Goal: Information Seeking & Learning: Learn about a topic

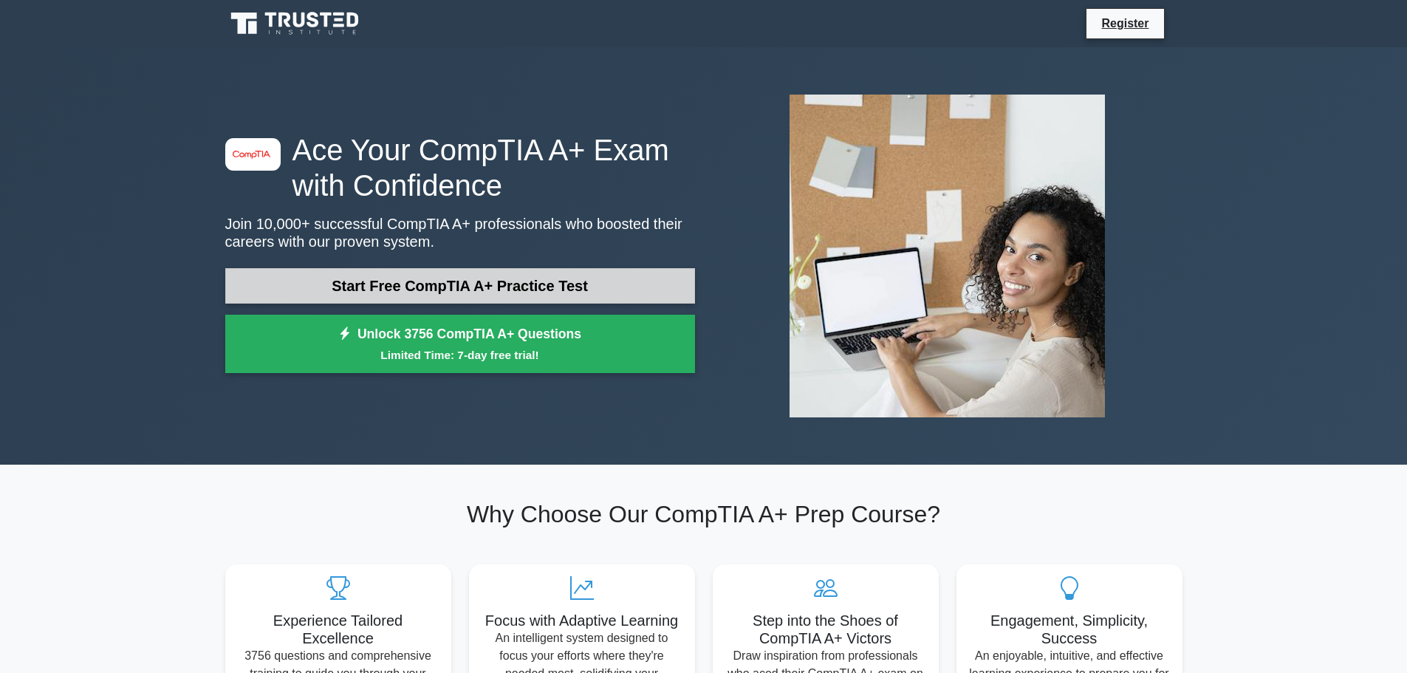
click at [391, 291] on link "Start Free CompTIA A+ Practice Test" at bounding box center [460, 285] width 470 height 35
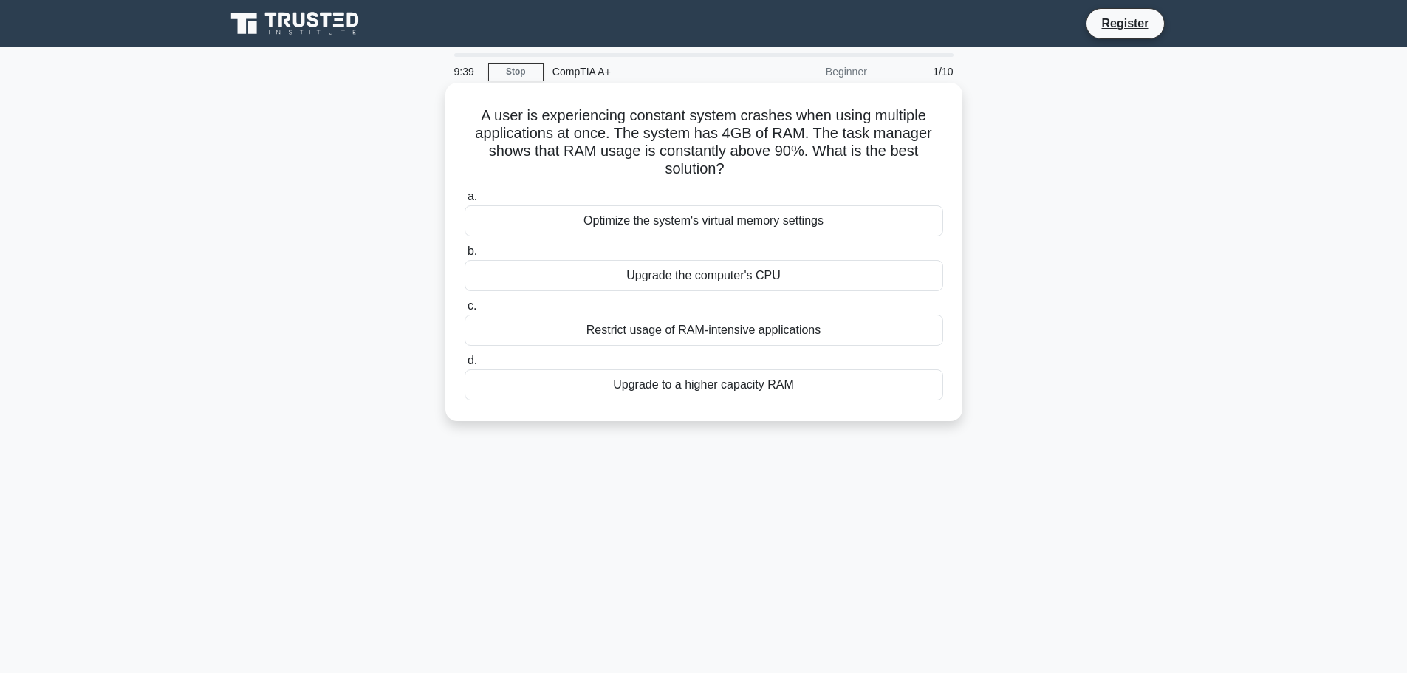
click at [669, 225] on div "Optimize the system's virtual memory settings" at bounding box center [703, 220] width 478 height 31
click at [464, 202] on input "a. Optimize the system's virtual memory settings" at bounding box center [464, 197] width 0 height 10
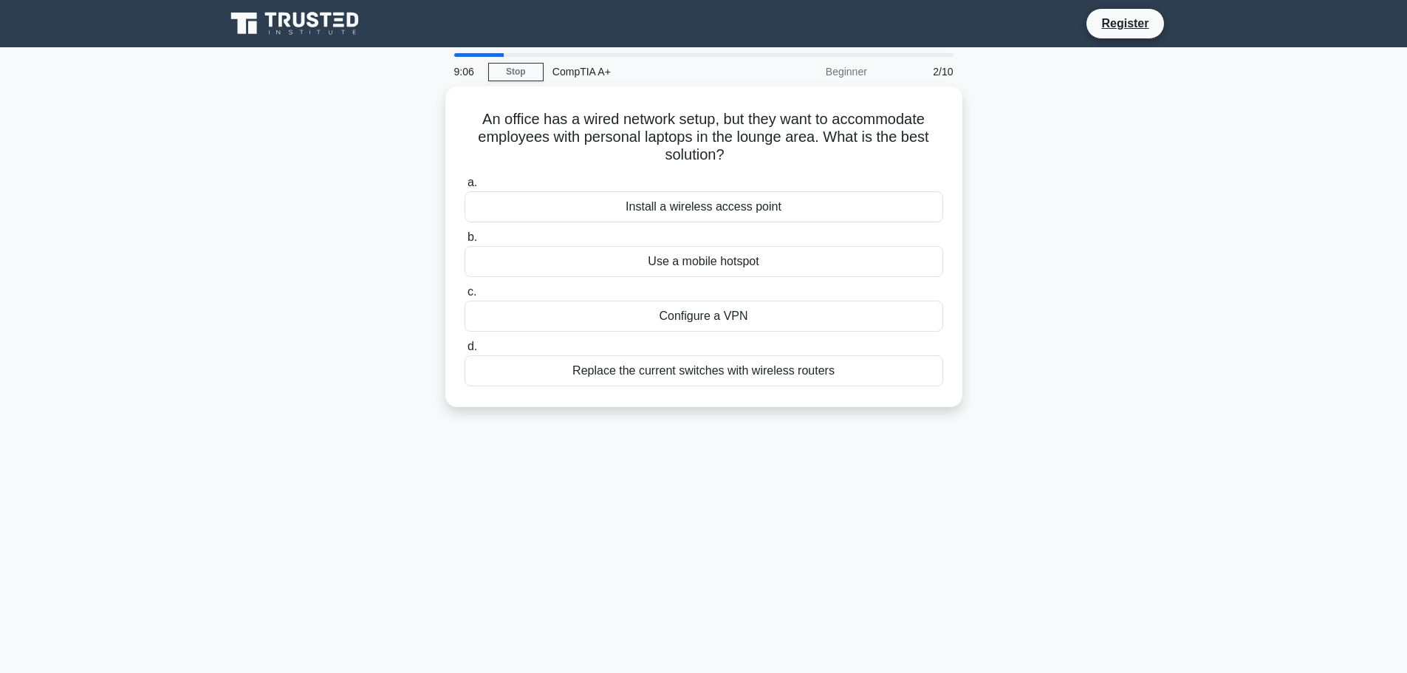
click at [580, 75] on div "CompTIA A+" at bounding box center [644, 72] width 203 height 30
click at [772, 255] on div "Use a mobile hotspot" at bounding box center [703, 257] width 478 height 31
click at [464, 239] on input "b. Use a mobile hotspot" at bounding box center [464, 234] width 0 height 10
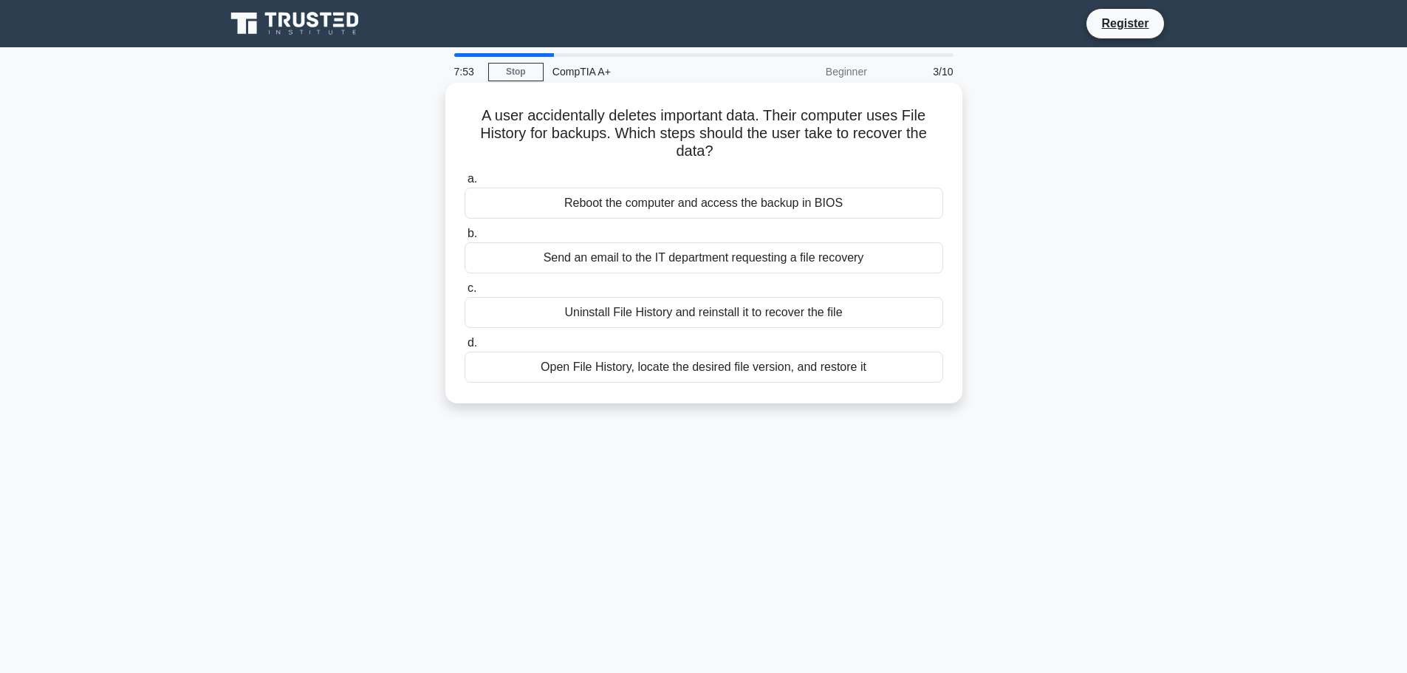
click at [689, 368] on div "Open File History, locate the desired file version, and restore it" at bounding box center [703, 366] width 478 height 31
click at [464, 348] on input "d. Open File History, locate the desired file version, and restore it" at bounding box center [464, 343] width 0 height 10
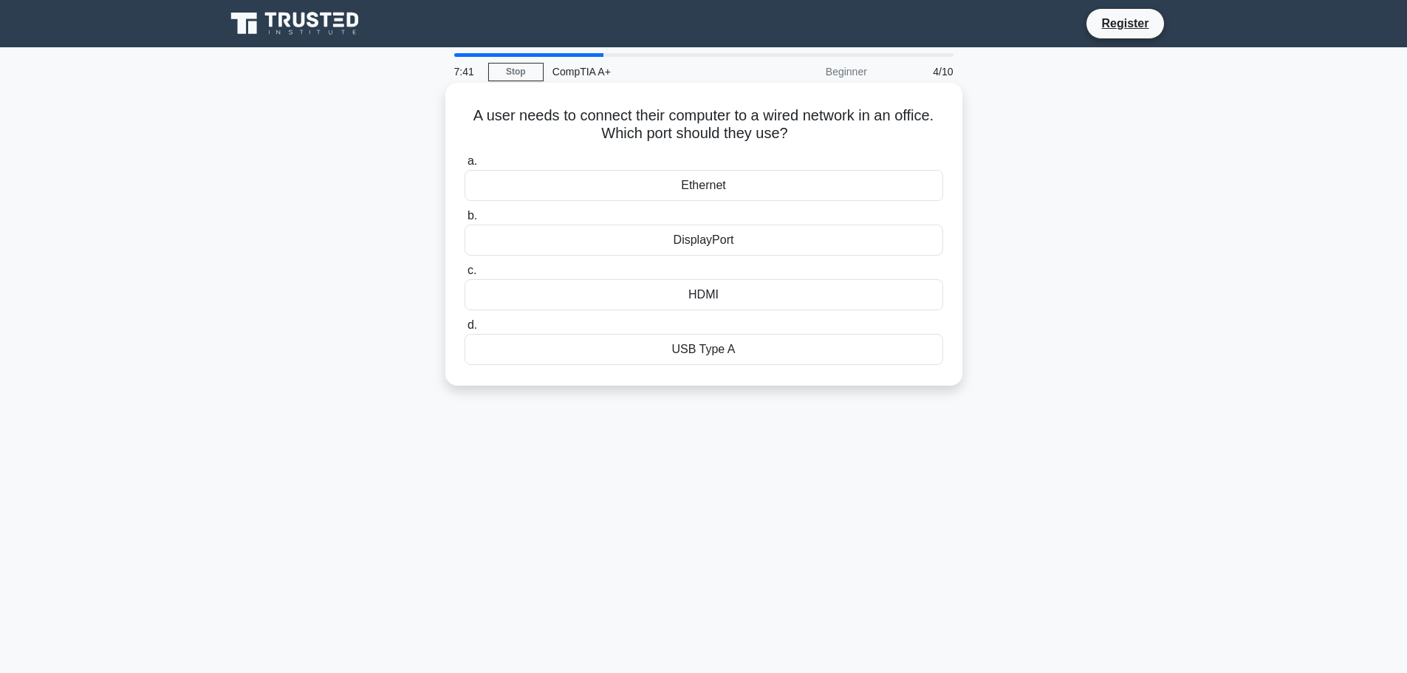
click at [673, 186] on div "Ethernet" at bounding box center [703, 185] width 478 height 31
click at [464, 166] on input "a. Ethernet" at bounding box center [464, 162] width 0 height 10
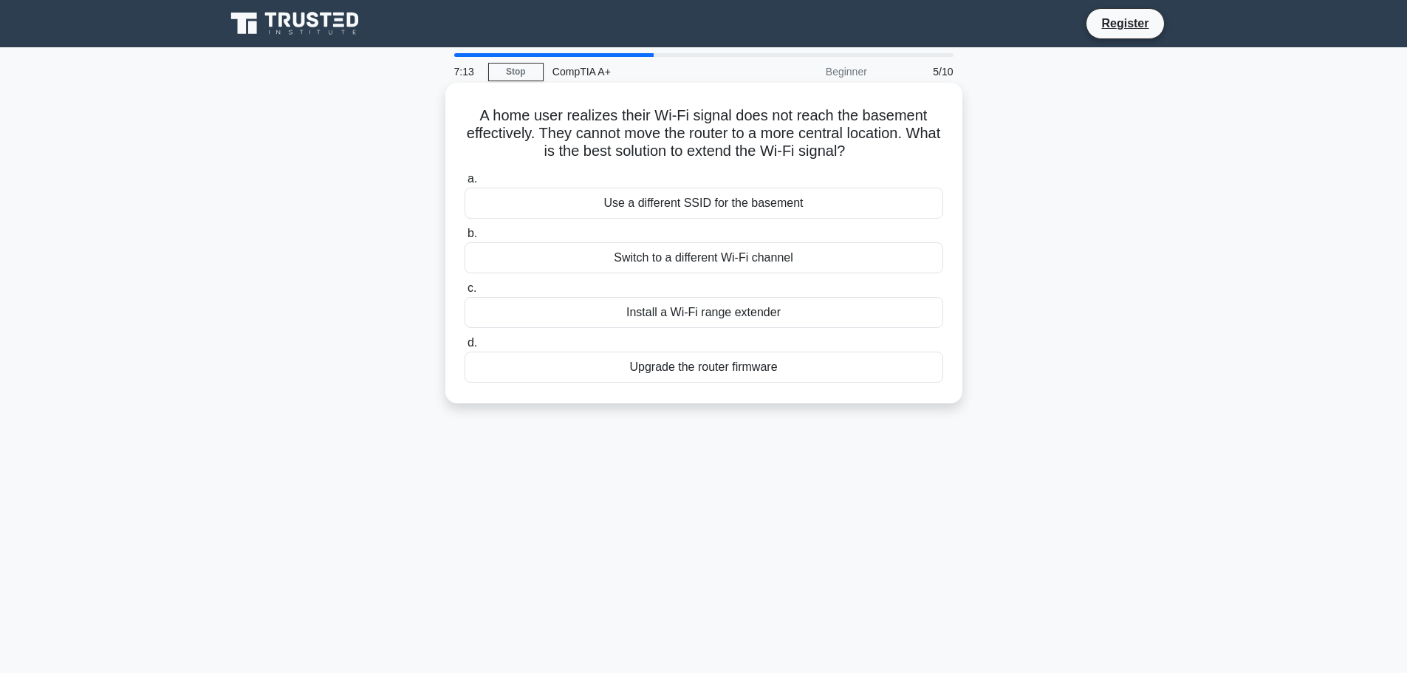
click at [709, 312] on div "Install a Wi-Fi range extender" at bounding box center [703, 312] width 478 height 31
click at [464, 293] on input "c. Install a Wi-Fi range extender" at bounding box center [464, 289] width 0 height 10
click at [652, 264] on div "Replace the faulty cable in the wall" at bounding box center [703, 257] width 478 height 31
click at [464, 239] on input "b. Replace the faulty cable in the wall" at bounding box center [464, 234] width 0 height 10
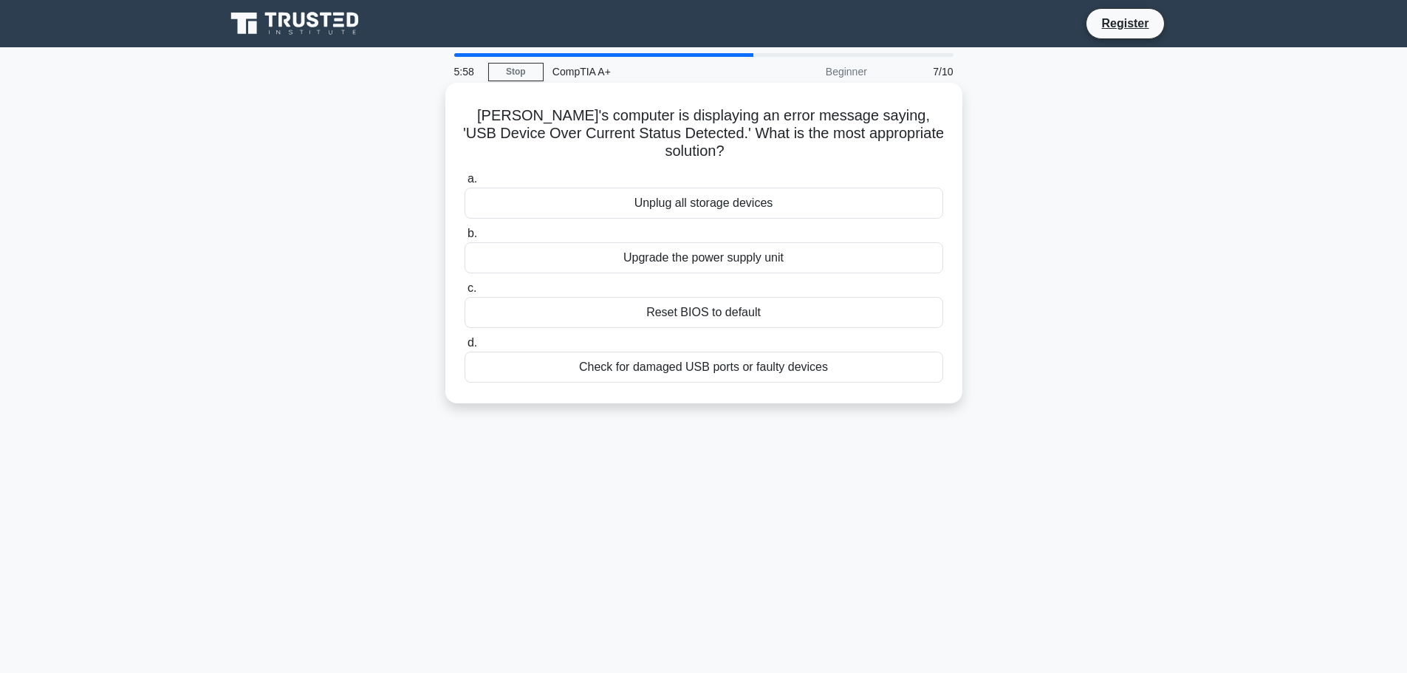
click at [673, 351] on div "Check for damaged USB ports or faulty devices" at bounding box center [703, 366] width 478 height 31
click at [464, 346] on input "d. Check for damaged USB ports or faulty devices" at bounding box center [464, 343] width 0 height 10
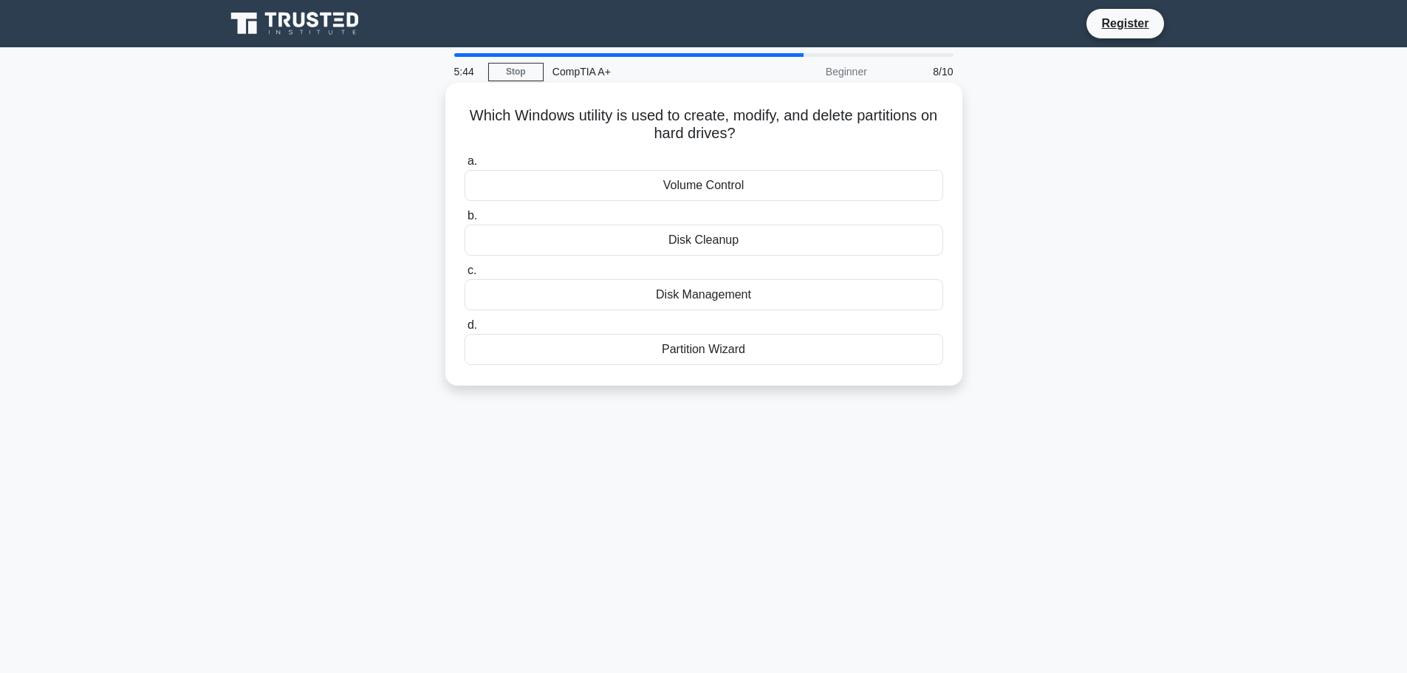
click at [660, 296] on div "Disk Management" at bounding box center [703, 294] width 478 height 31
click at [464, 275] on input "c. Disk Management" at bounding box center [464, 271] width 0 height 10
click at [715, 345] on div "Thunderbolt port" at bounding box center [703, 349] width 478 height 31
click at [464, 330] on input "d. Thunderbolt port" at bounding box center [464, 325] width 0 height 10
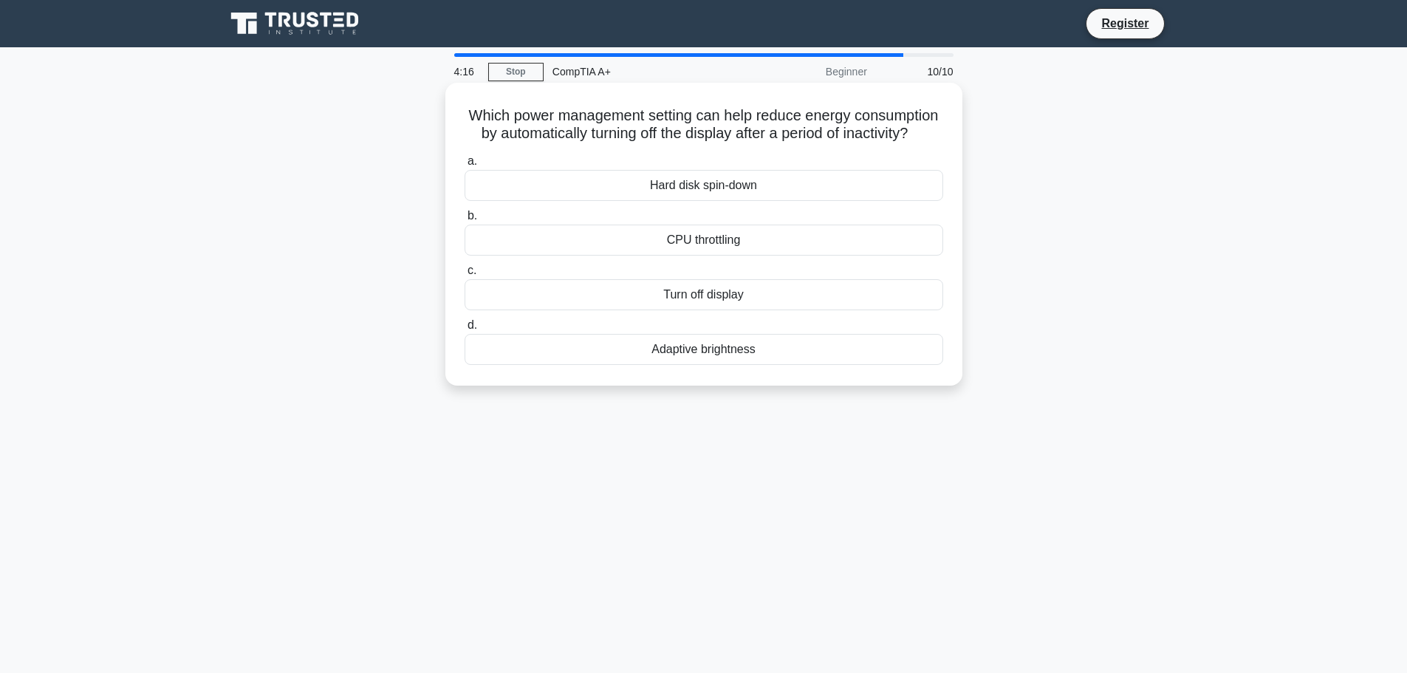
click at [633, 310] on div "Turn off display" at bounding box center [703, 294] width 478 height 31
click at [464, 275] on input "c. Turn off display" at bounding box center [464, 271] width 0 height 10
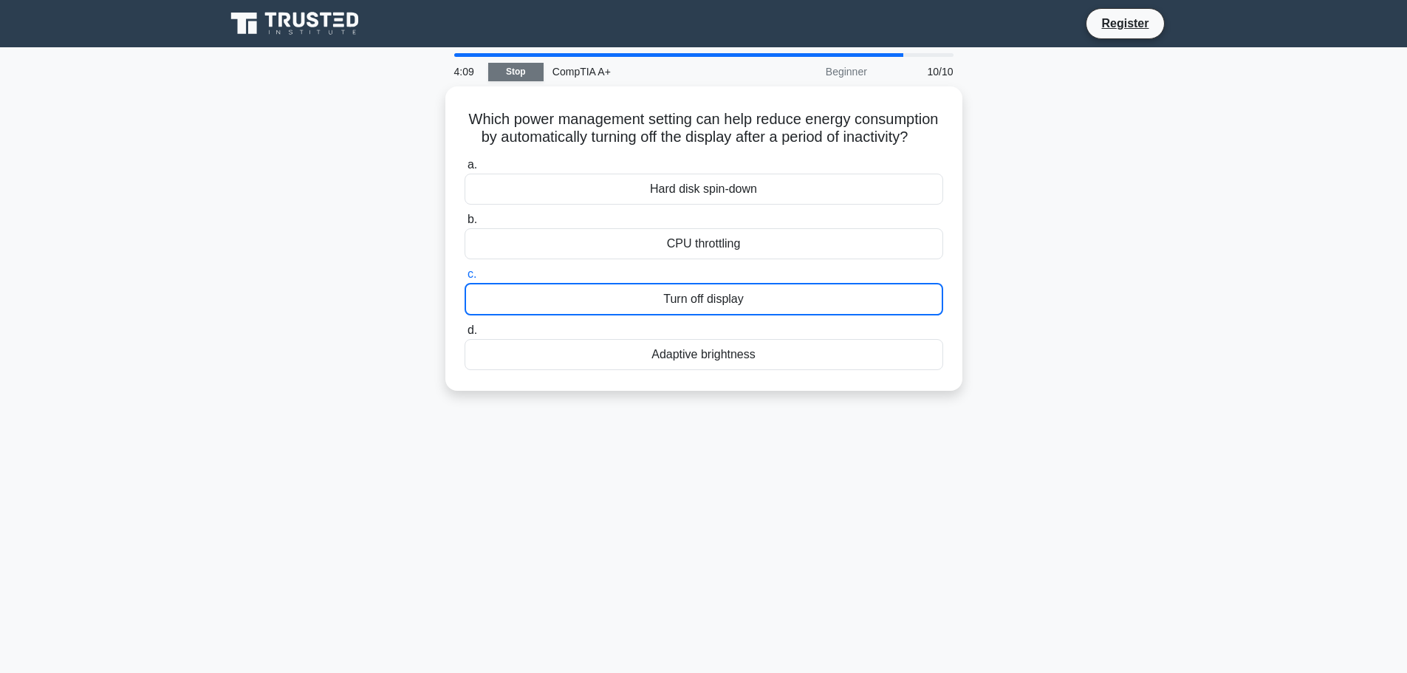
click at [520, 72] on link "Stop" at bounding box center [515, 72] width 55 height 18
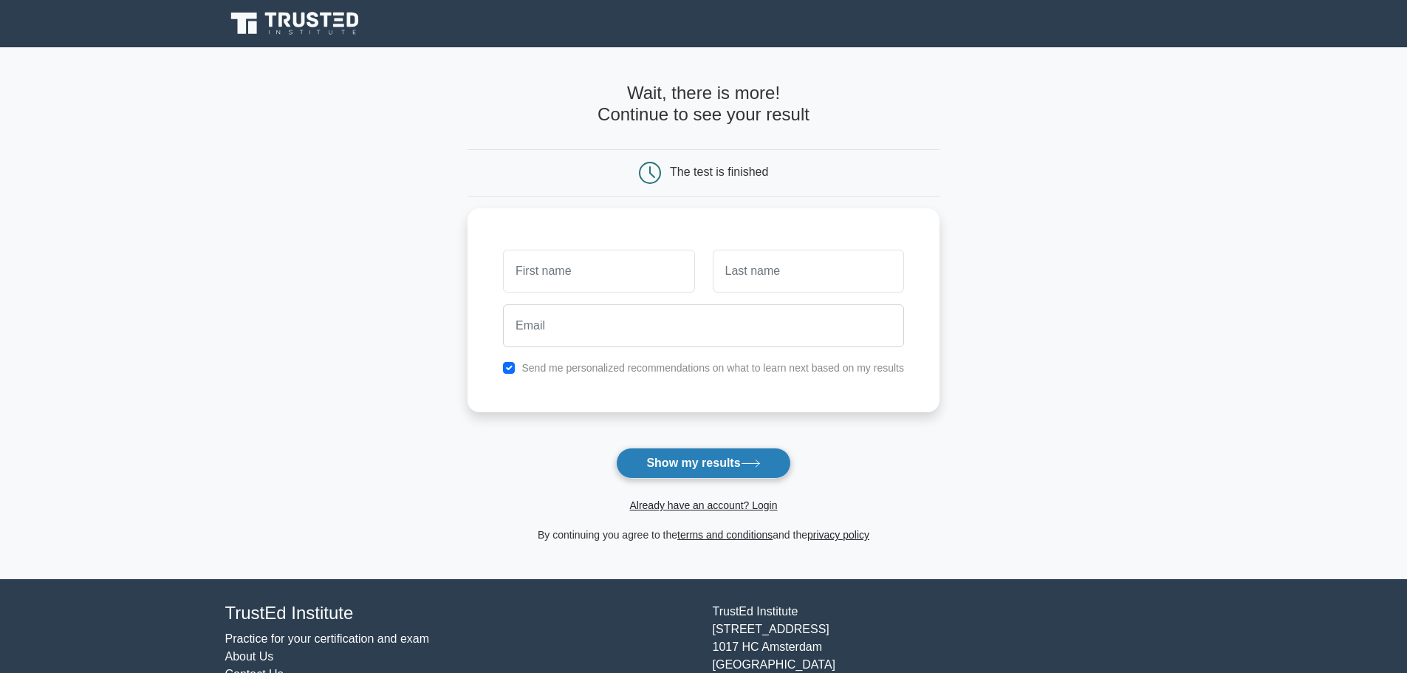
click at [710, 461] on button "Show my results" at bounding box center [703, 462] width 174 height 31
type input "Abhishek"
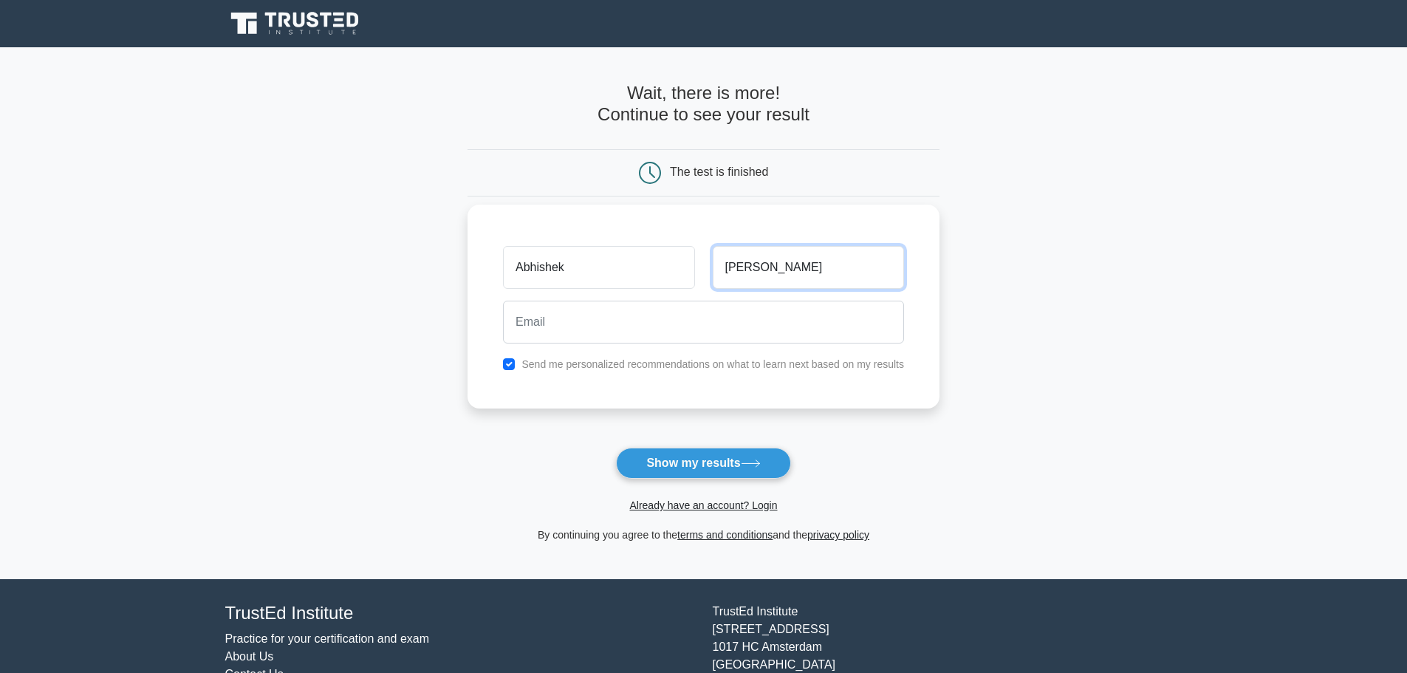
type input "Tamang"
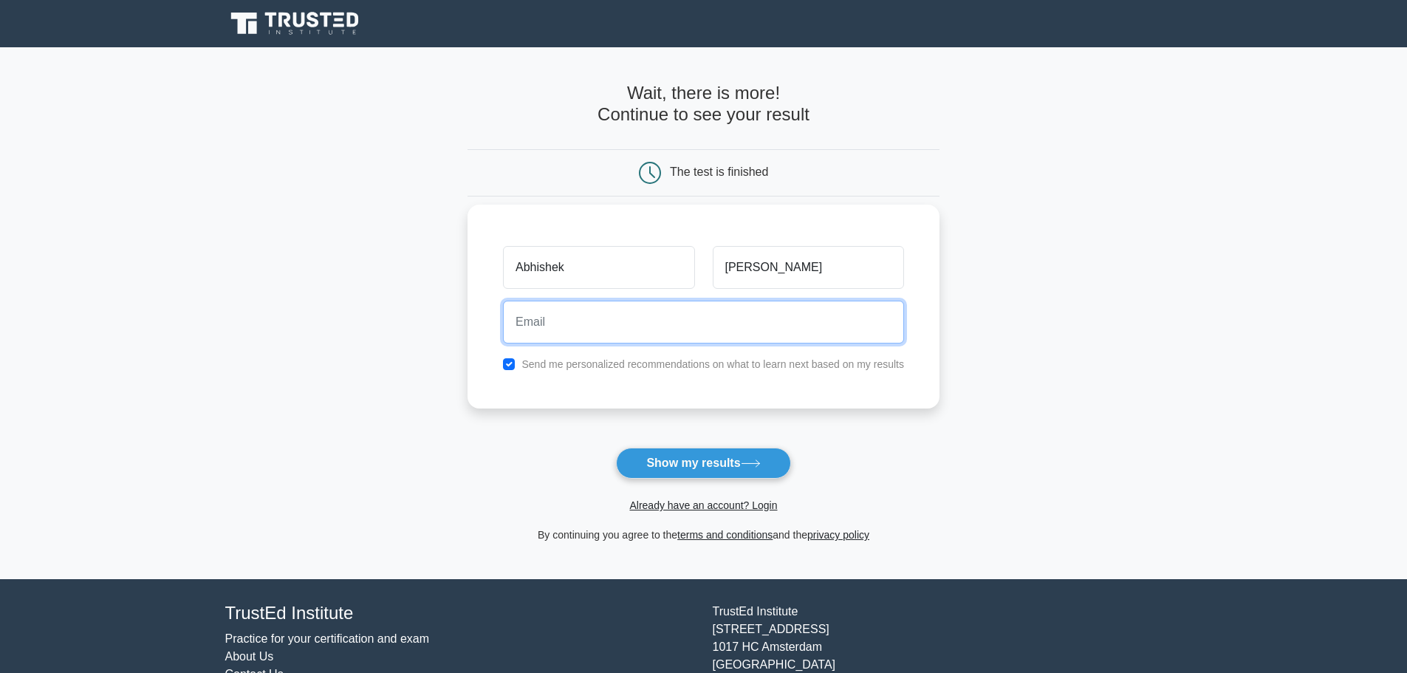
click at [648, 324] on input "email" at bounding box center [703, 322] width 401 height 43
type input "atamang2222@gmail.com"
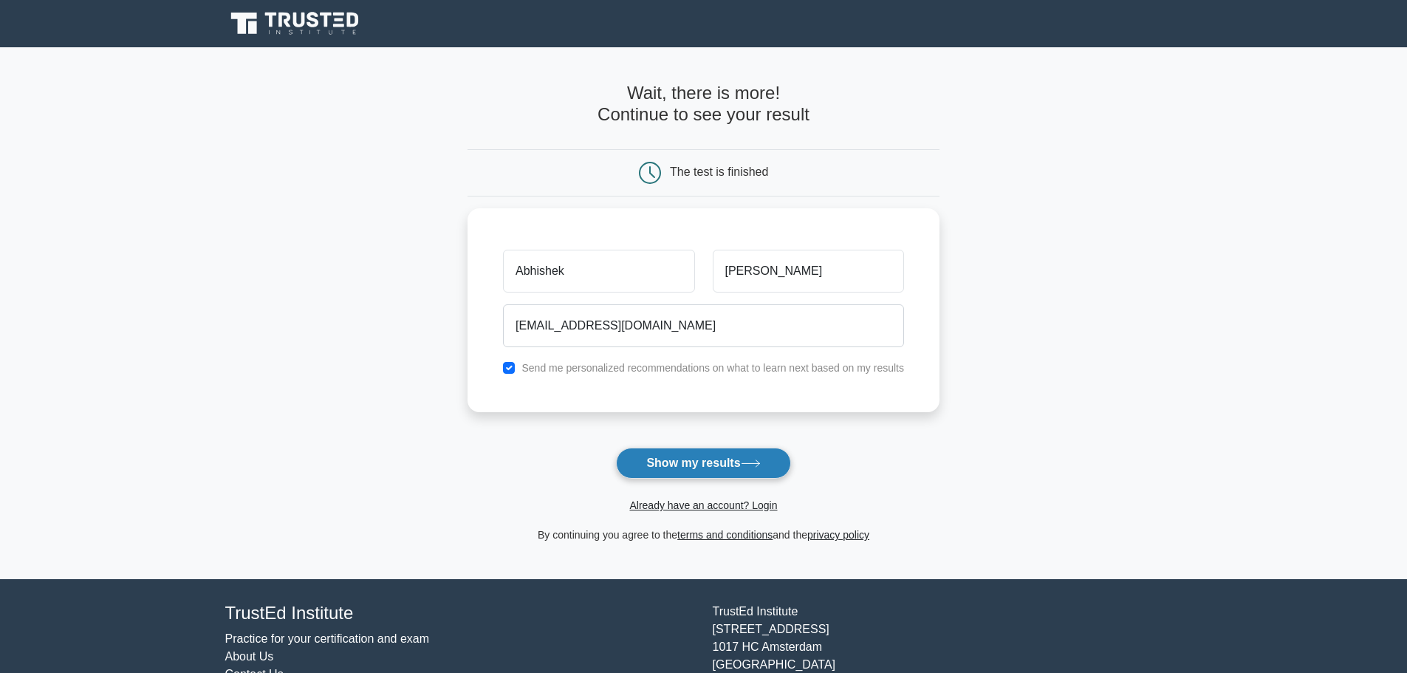
click at [699, 454] on button "Show my results" at bounding box center [703, 462] width 174 height 31
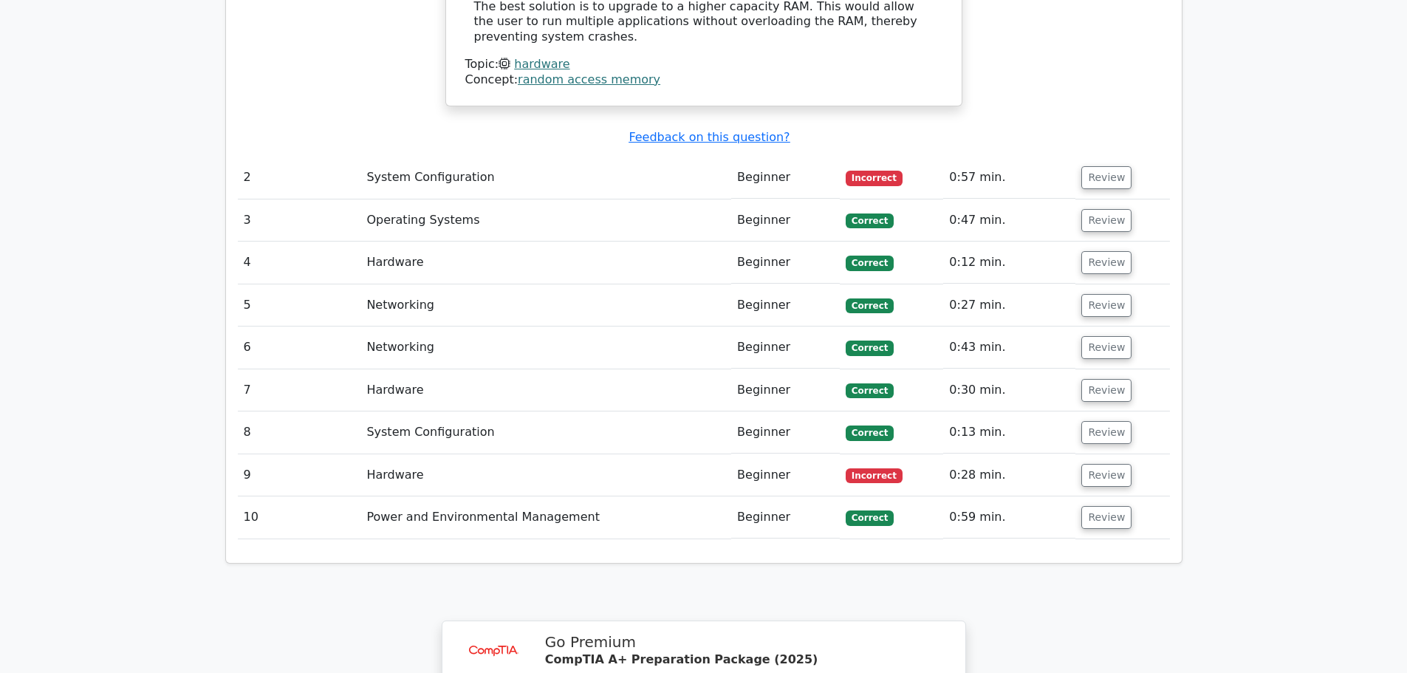
scroll to position [1514, 0]
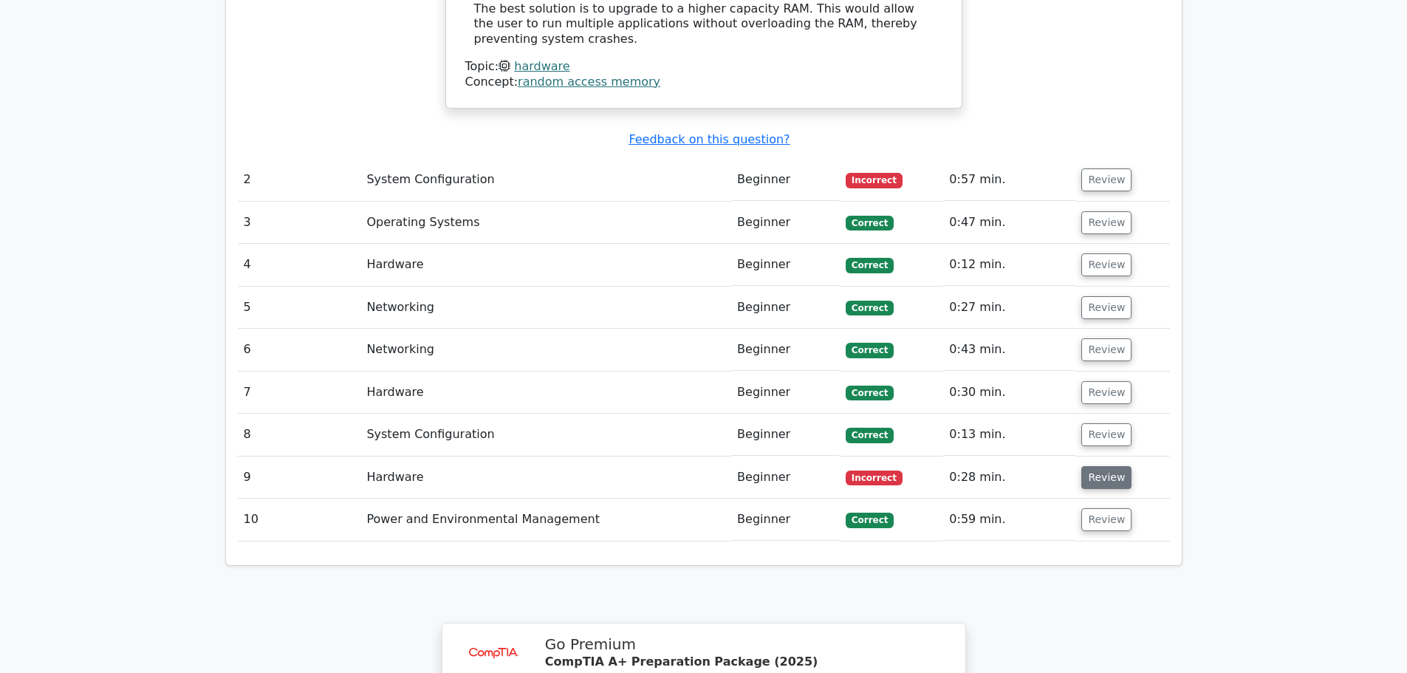
click at [1111, 466] on button "Review" at bounding box center [1106, 477] width 50 height 23
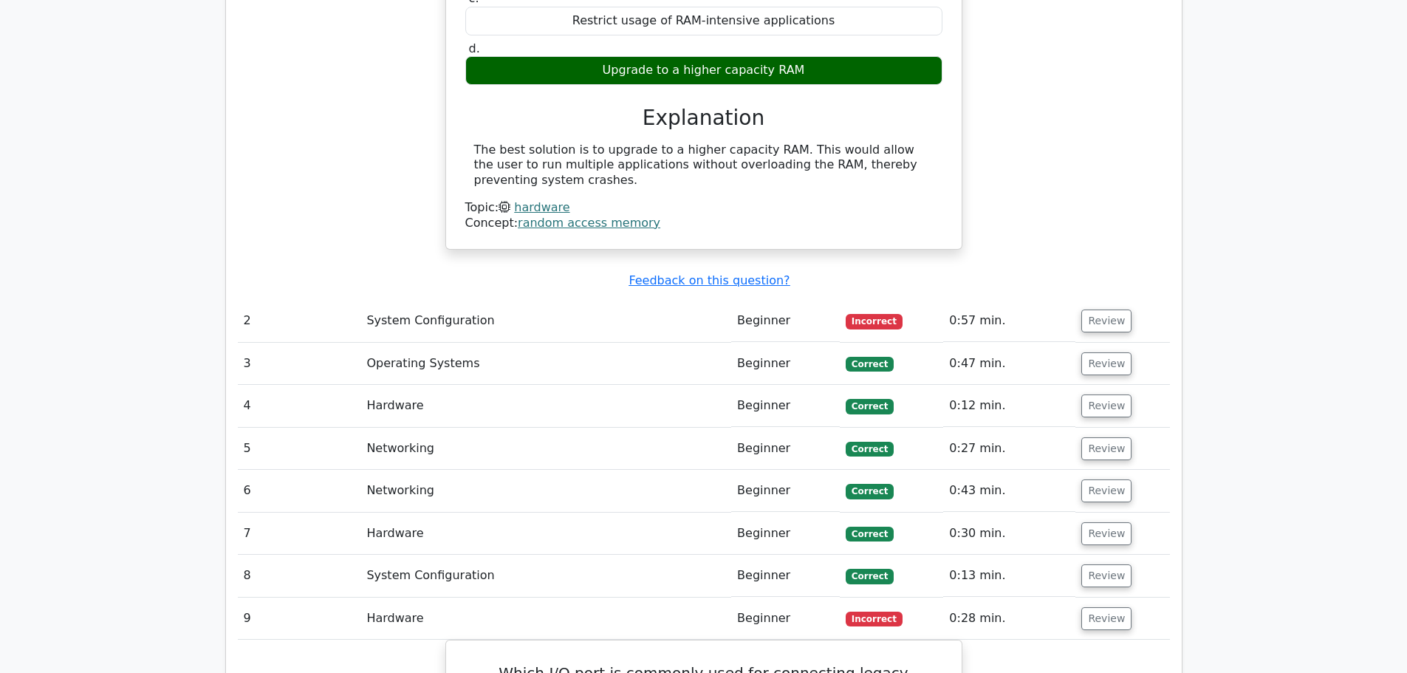
scroll to position [1373, 0]
click at [1116, 310] on button "Review" at bounding box center [1106, 321] width 50 height 23
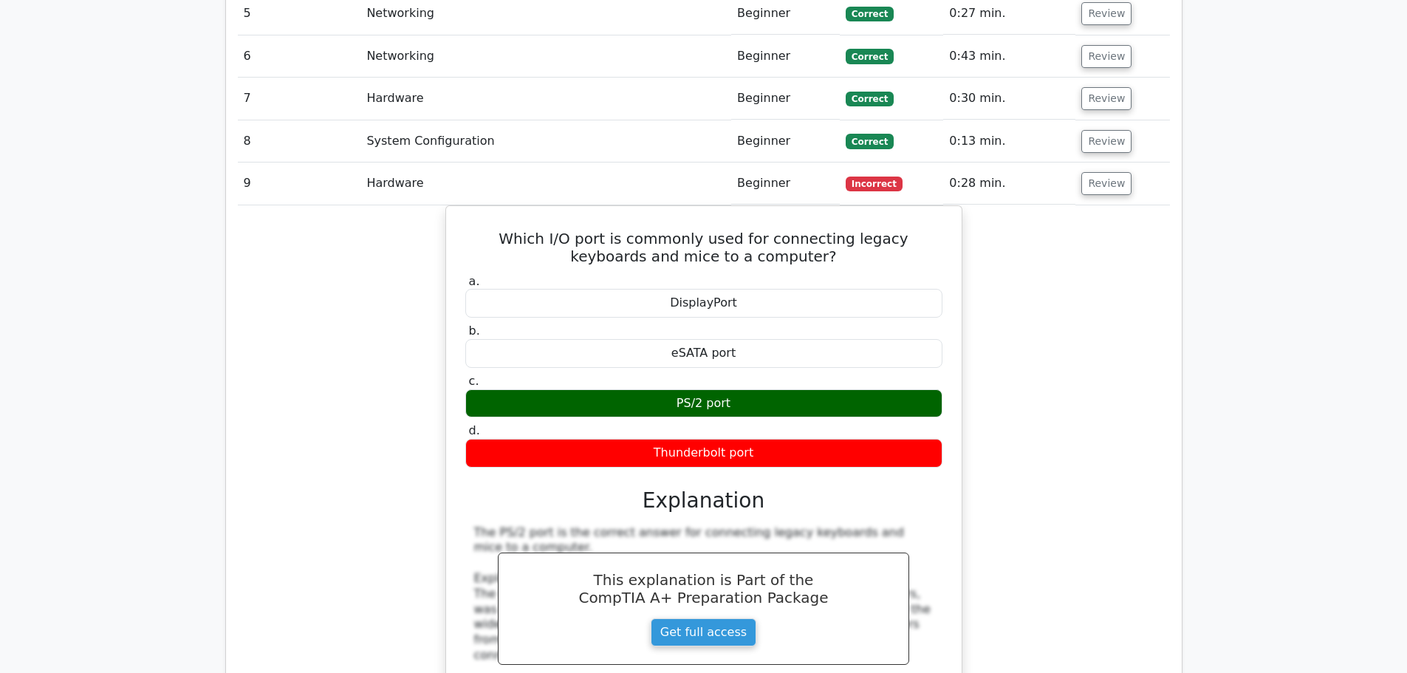
scroll to position [0, 9]
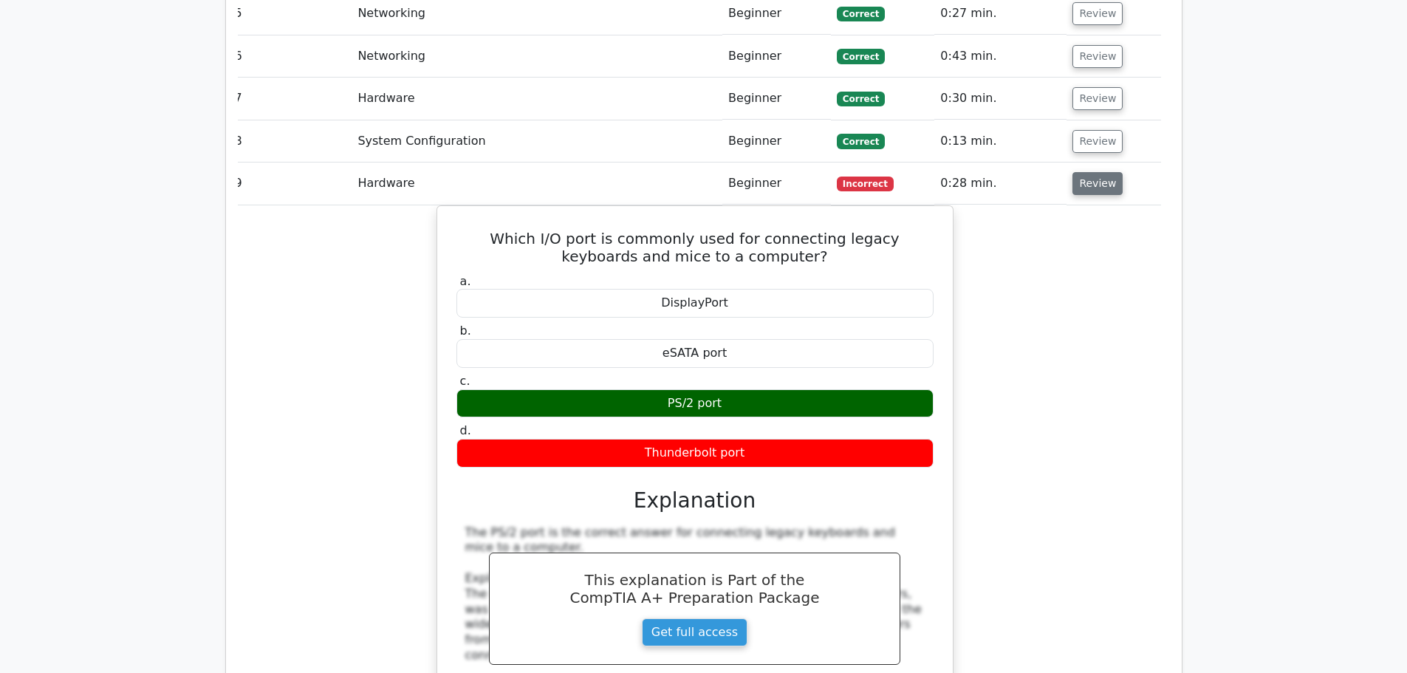
click at [1094, 172] on button "Review" at bounding box center [1097, 183] width 50 height 23
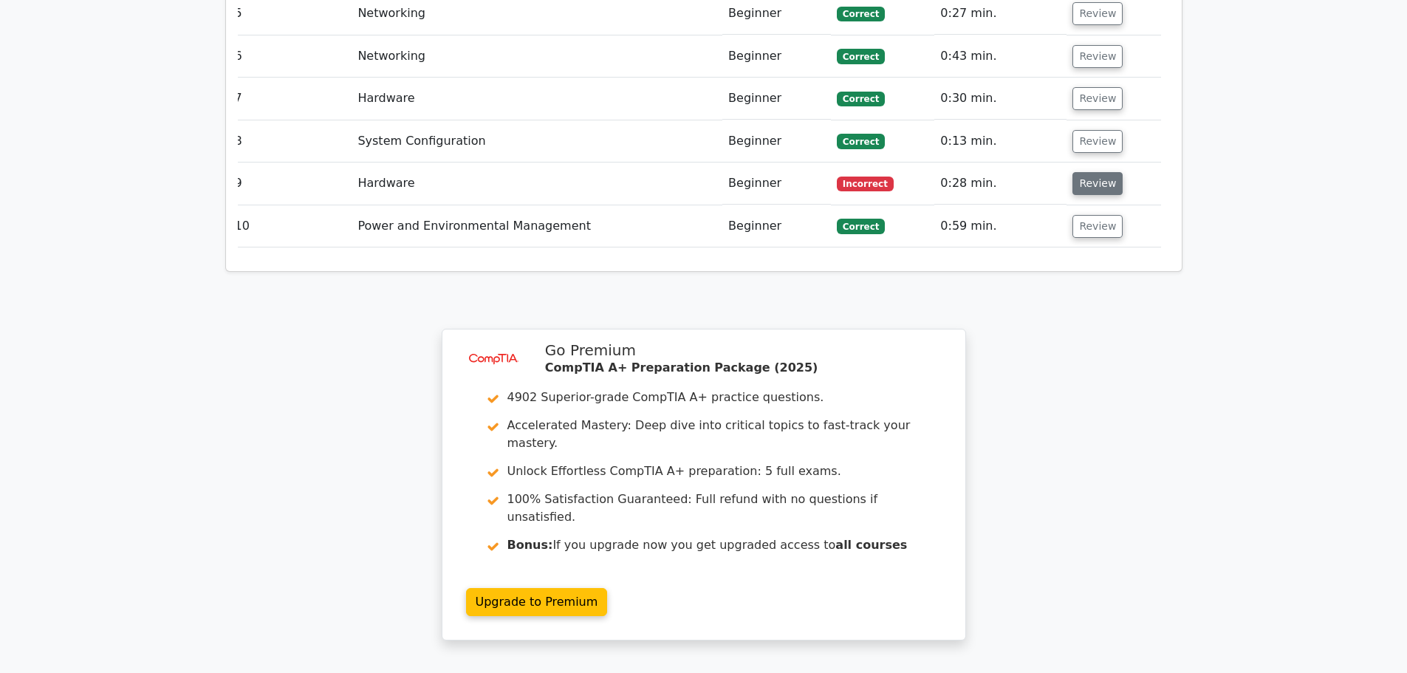
click at [1094, 172] on button "Review" at bounding box center [1097, 183] width 50 height 23
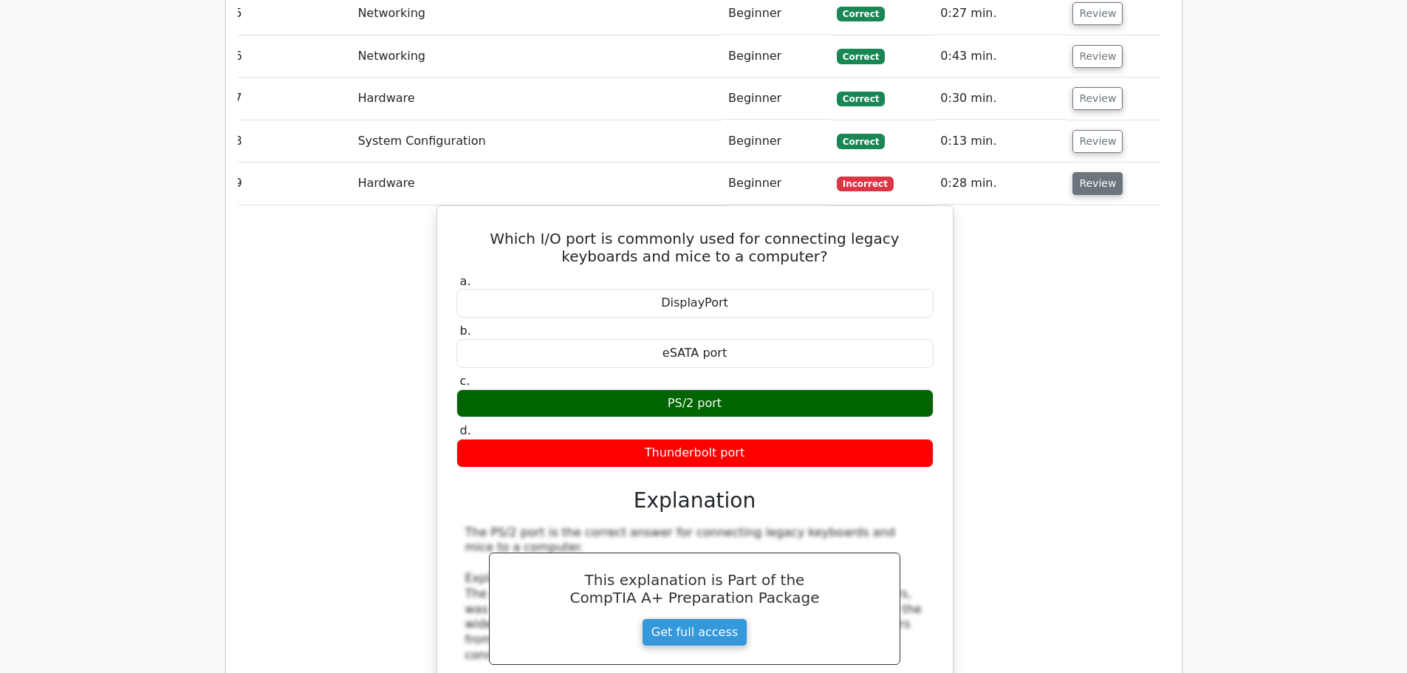
click at [1094, 172] on button "Review" at bounding box center [1097, 183] width 50 height 23
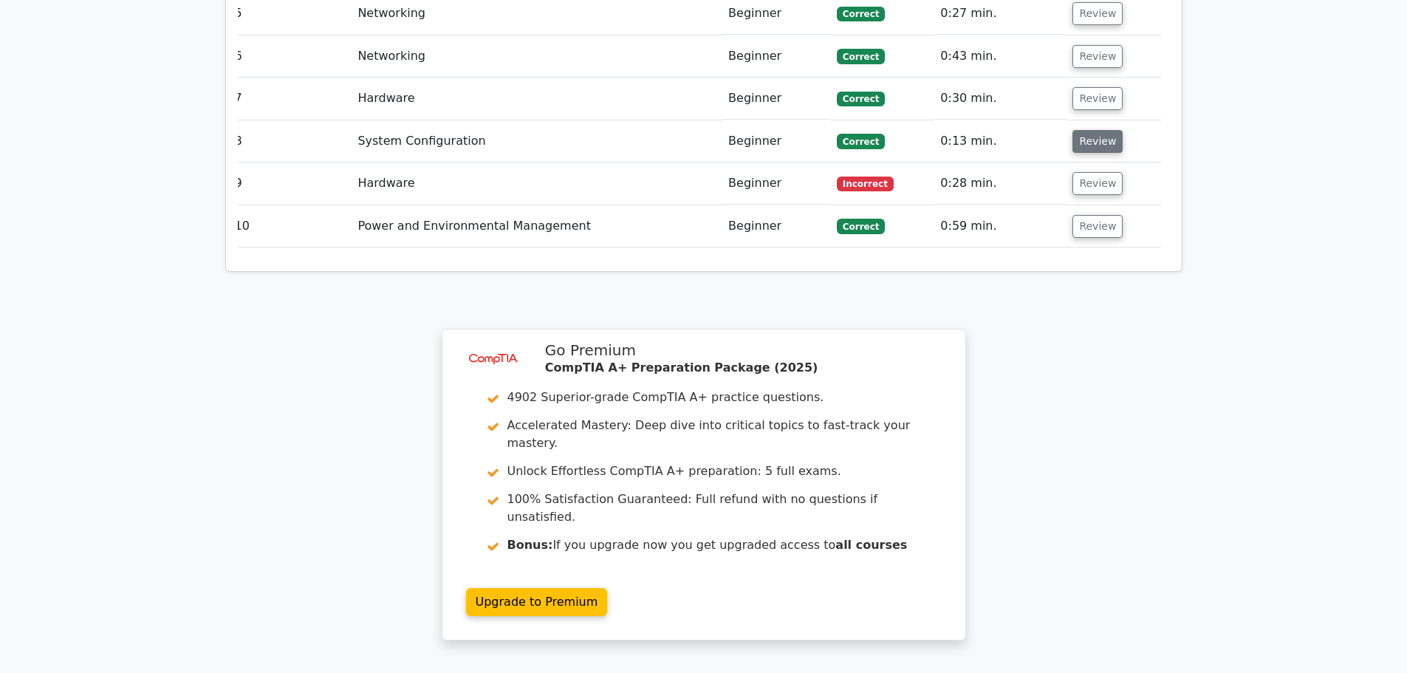
click at [1091, 130] on button "Review" at bounding box center [1097, 141] width 50 height 23
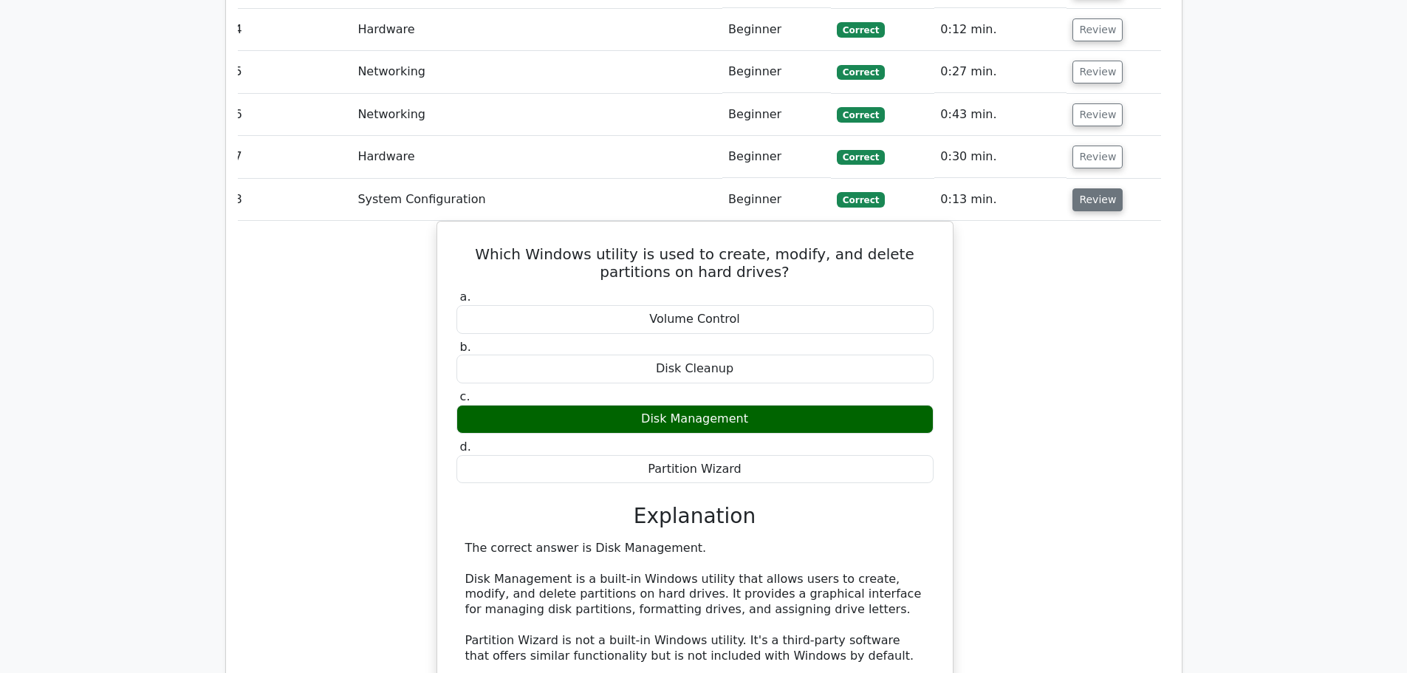
scroll to position [2364, 0]
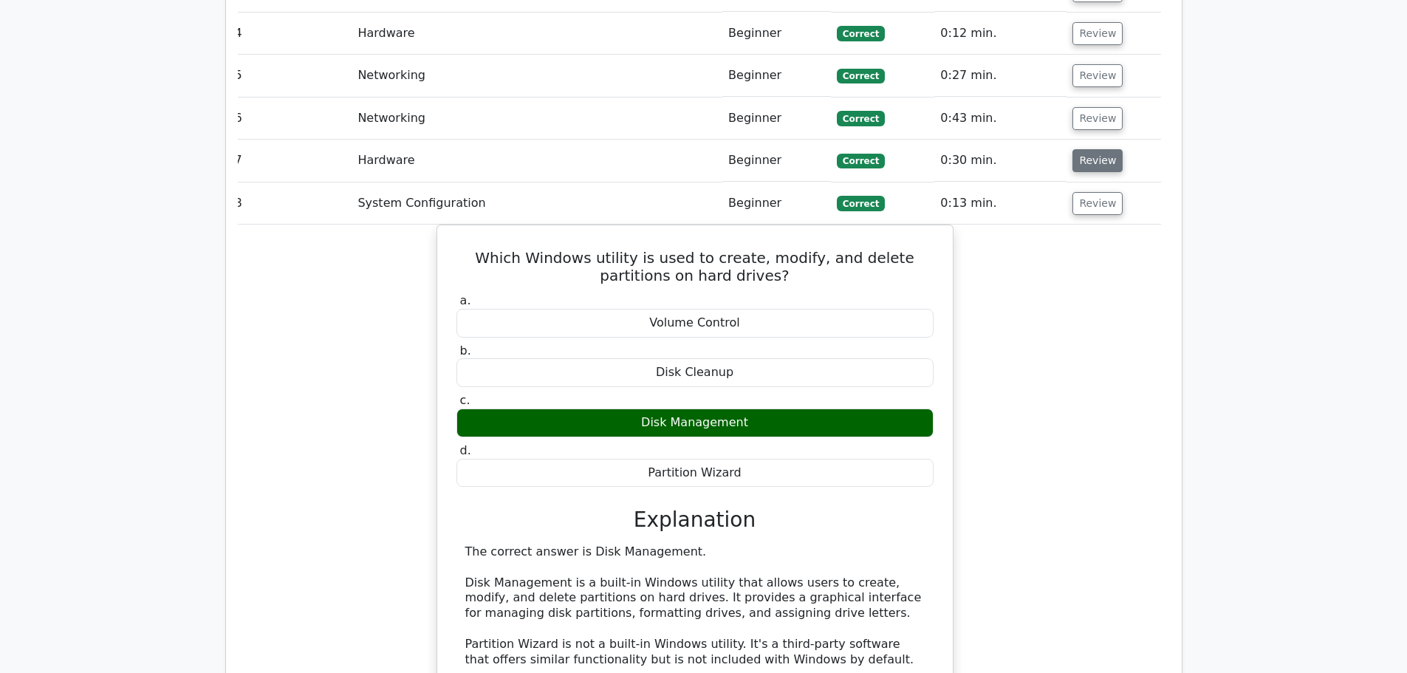
click at [1091, 149] on button "Review" at bounding box center [1097, 160] width 50 height 23
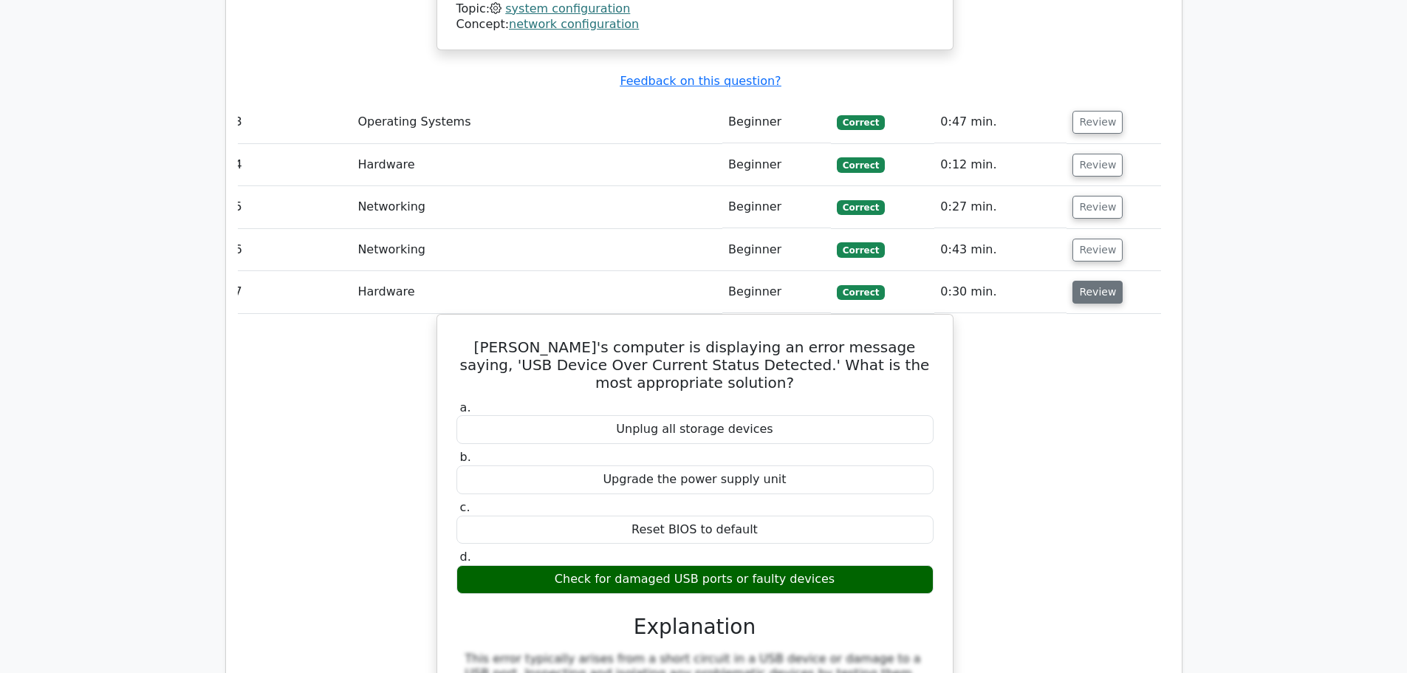
scroll to position [2232, 0]
click at [1085, 239] on button "Review" at bounding box center [1097, 250] width 50 height 23
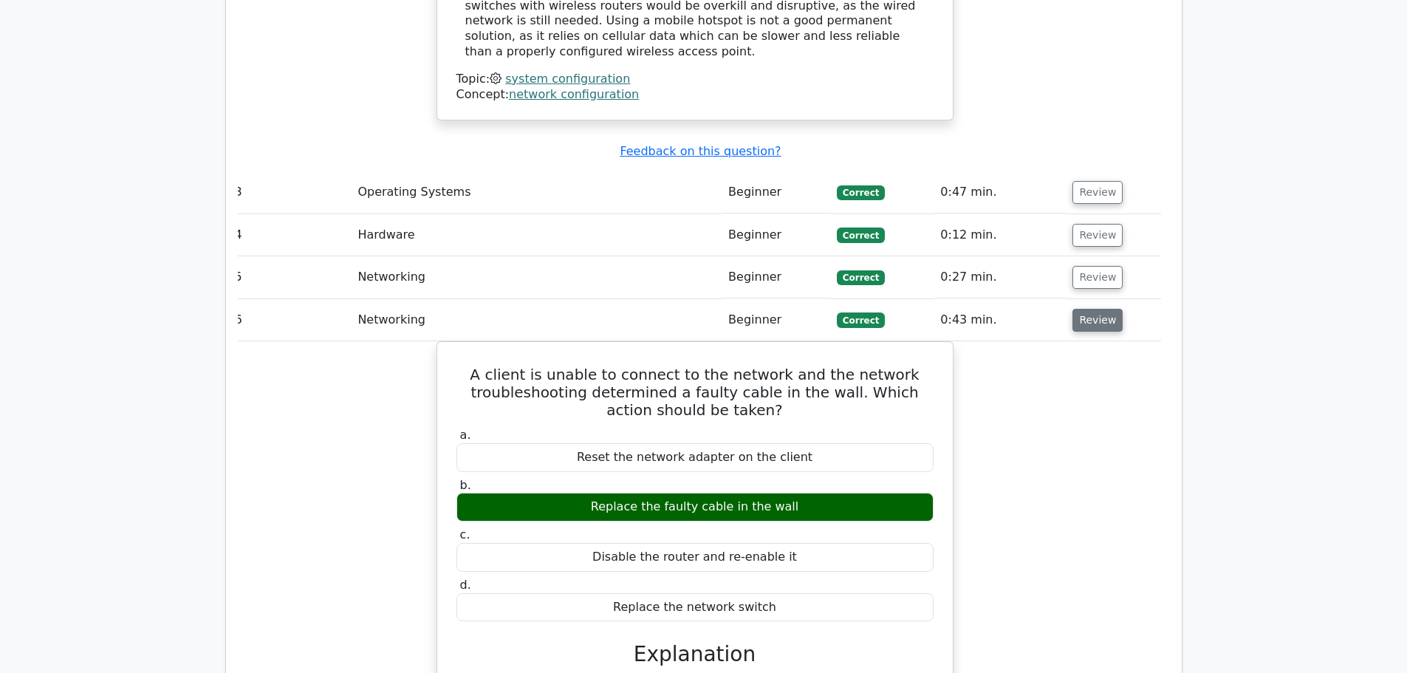
scroll to position [2162, 0]
click at [1088, 267] on button "Review" at bounding box center [1097, 278] width 50 height 23
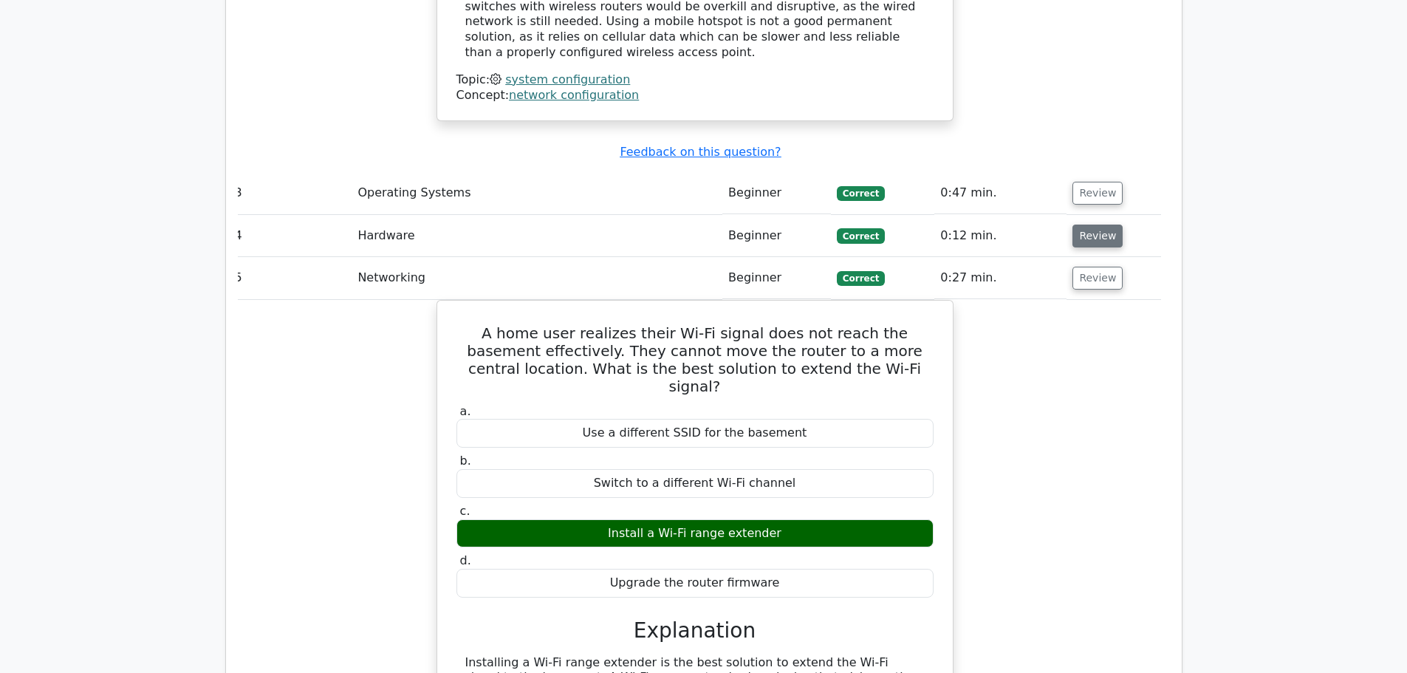
click at [1105, 224] on button "Review" at bounding box center [1097, 235] width 50 height 23
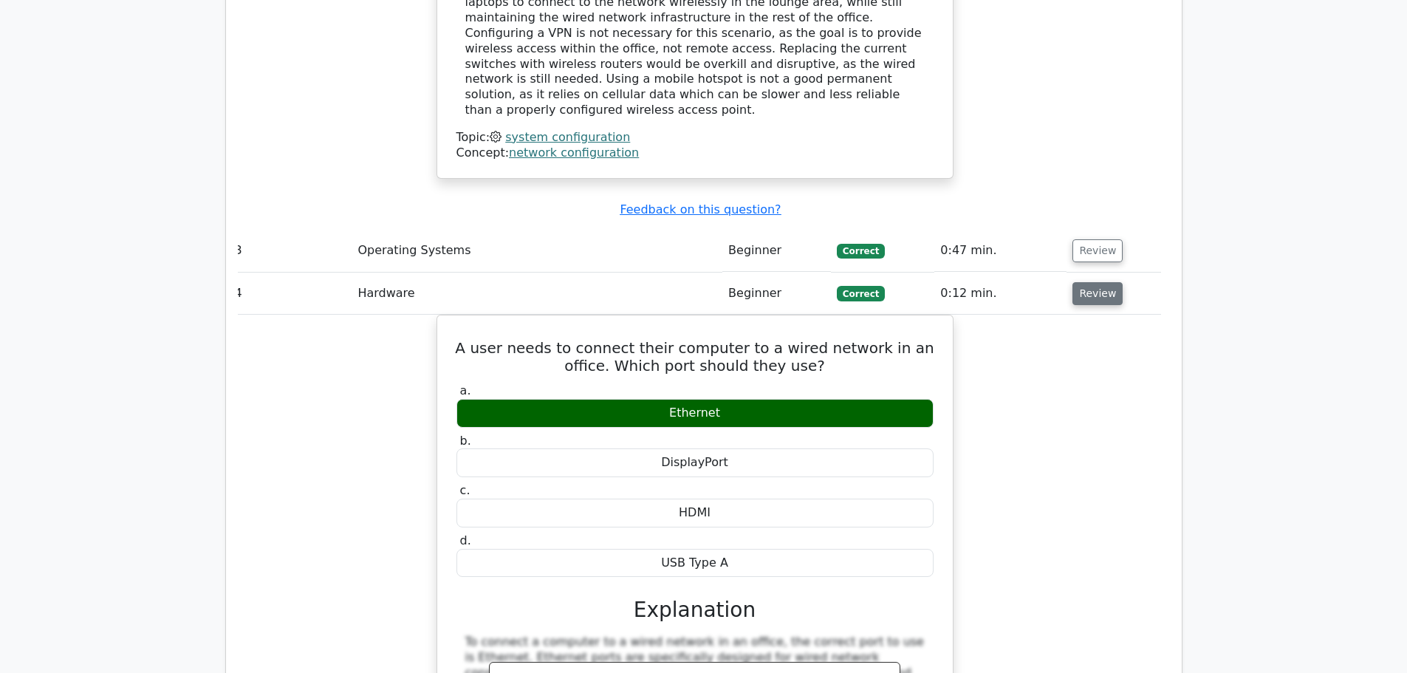
scroll to position [2092, 0]
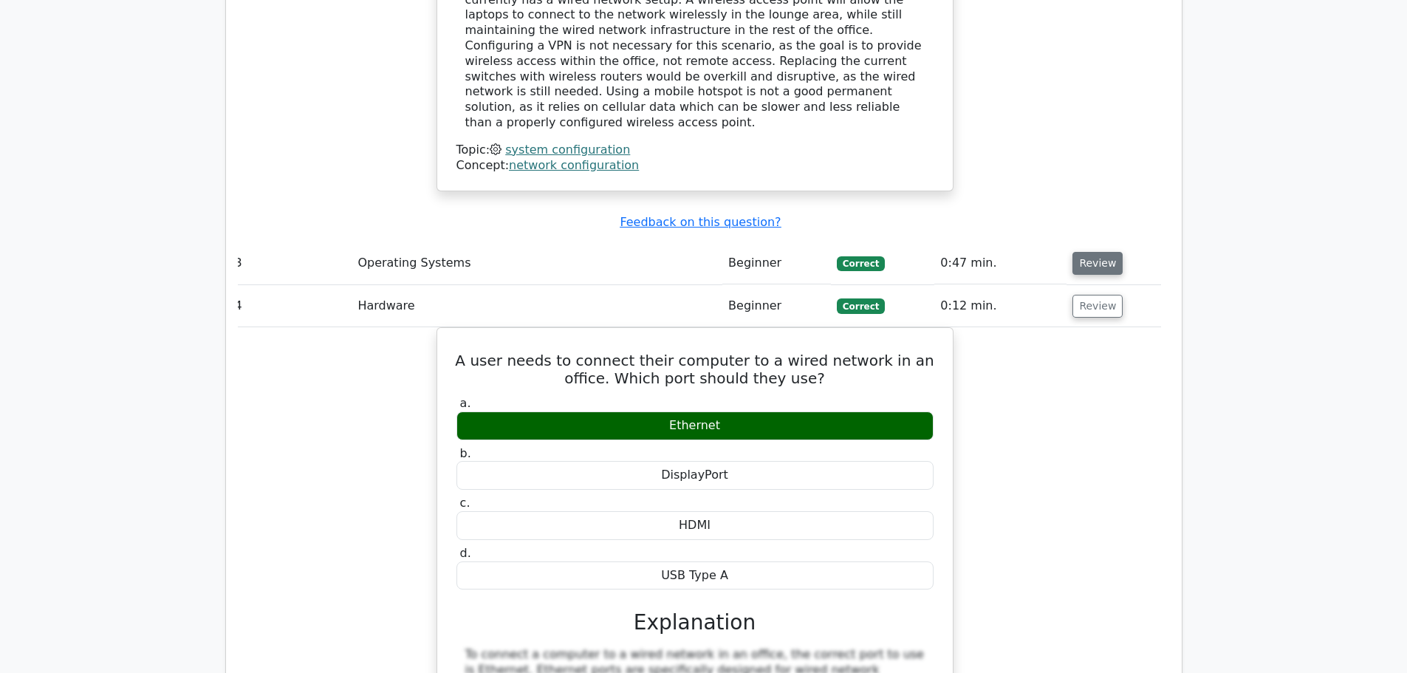
click at [1087, 252] on button "Review" at bounding box center [1097, 263] width 50 height 23
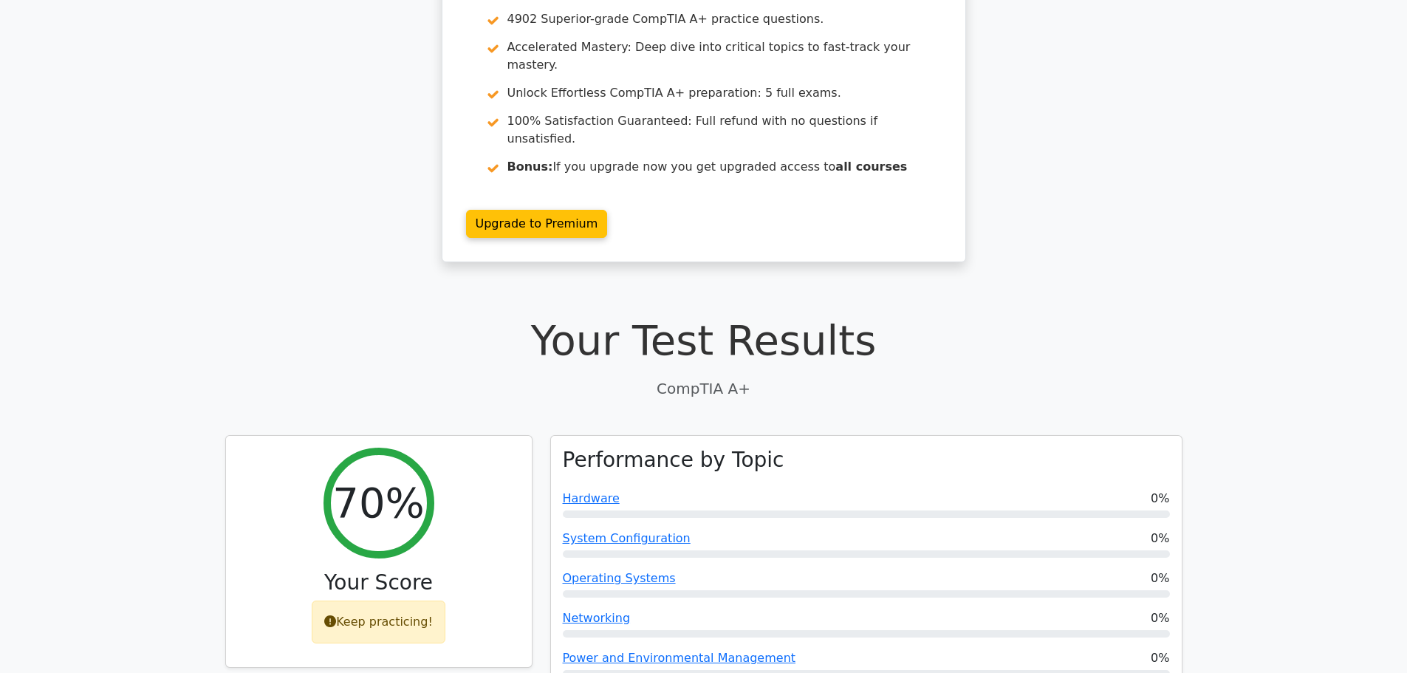
scroll to position [0, 0]
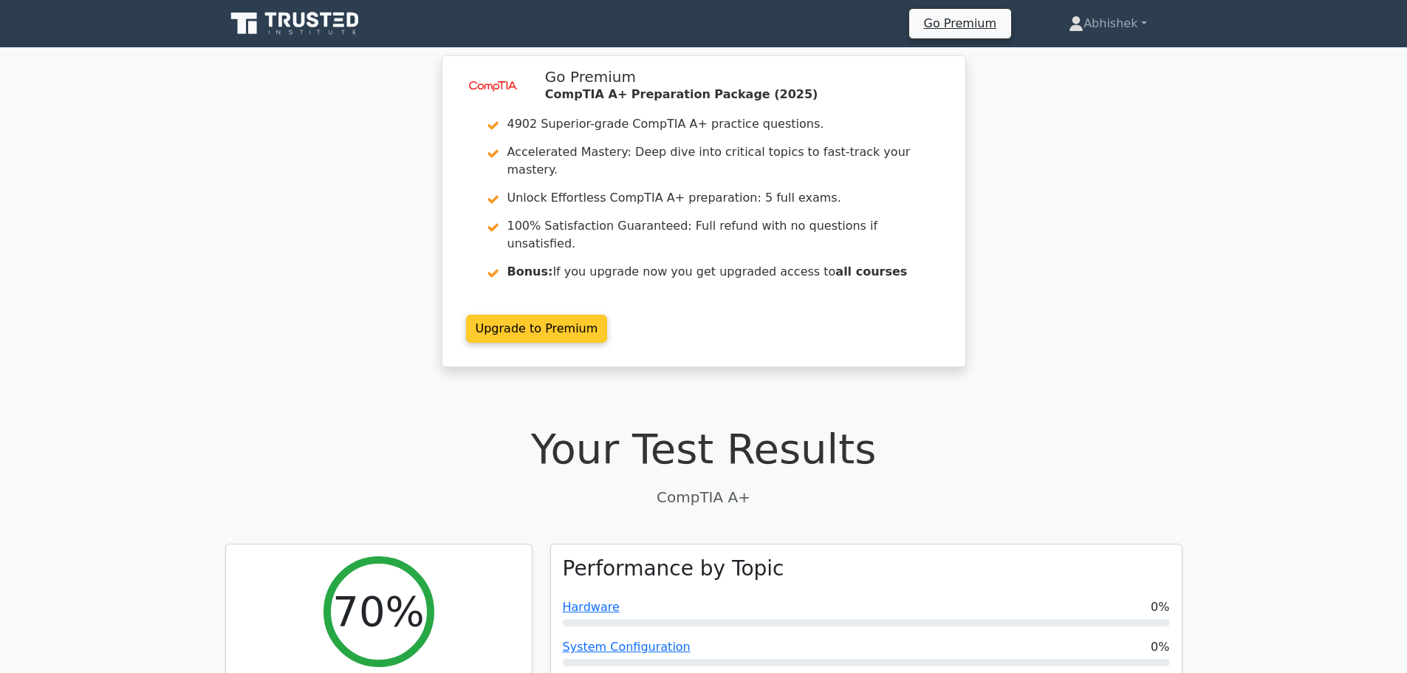
scroll to position [126, 0]
